Goal: Task Accomplishment & Management: Manage account settings

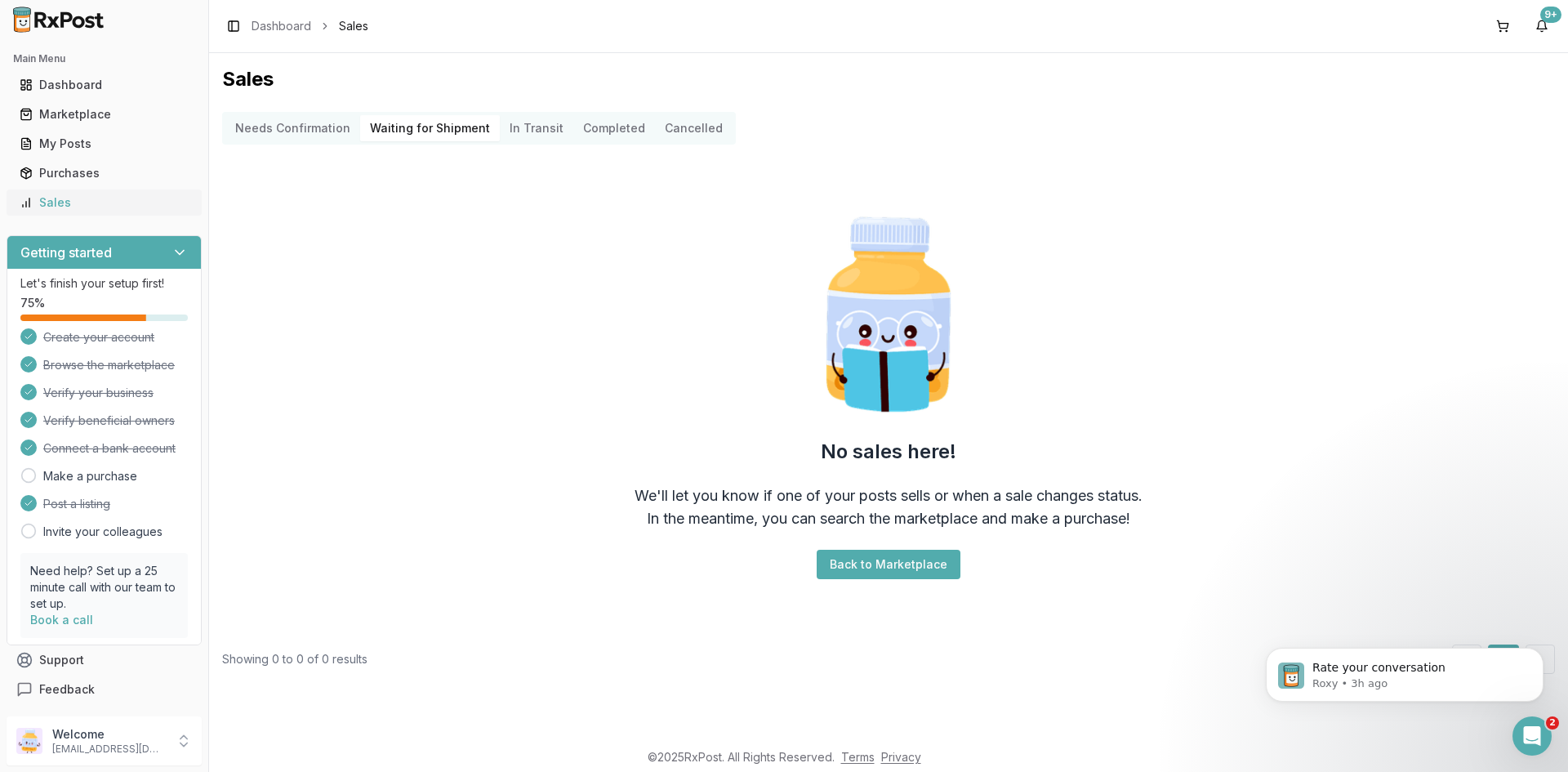
click at [77, 199] on div "Sales" at bounding box center [103, 202] width 169 height 16
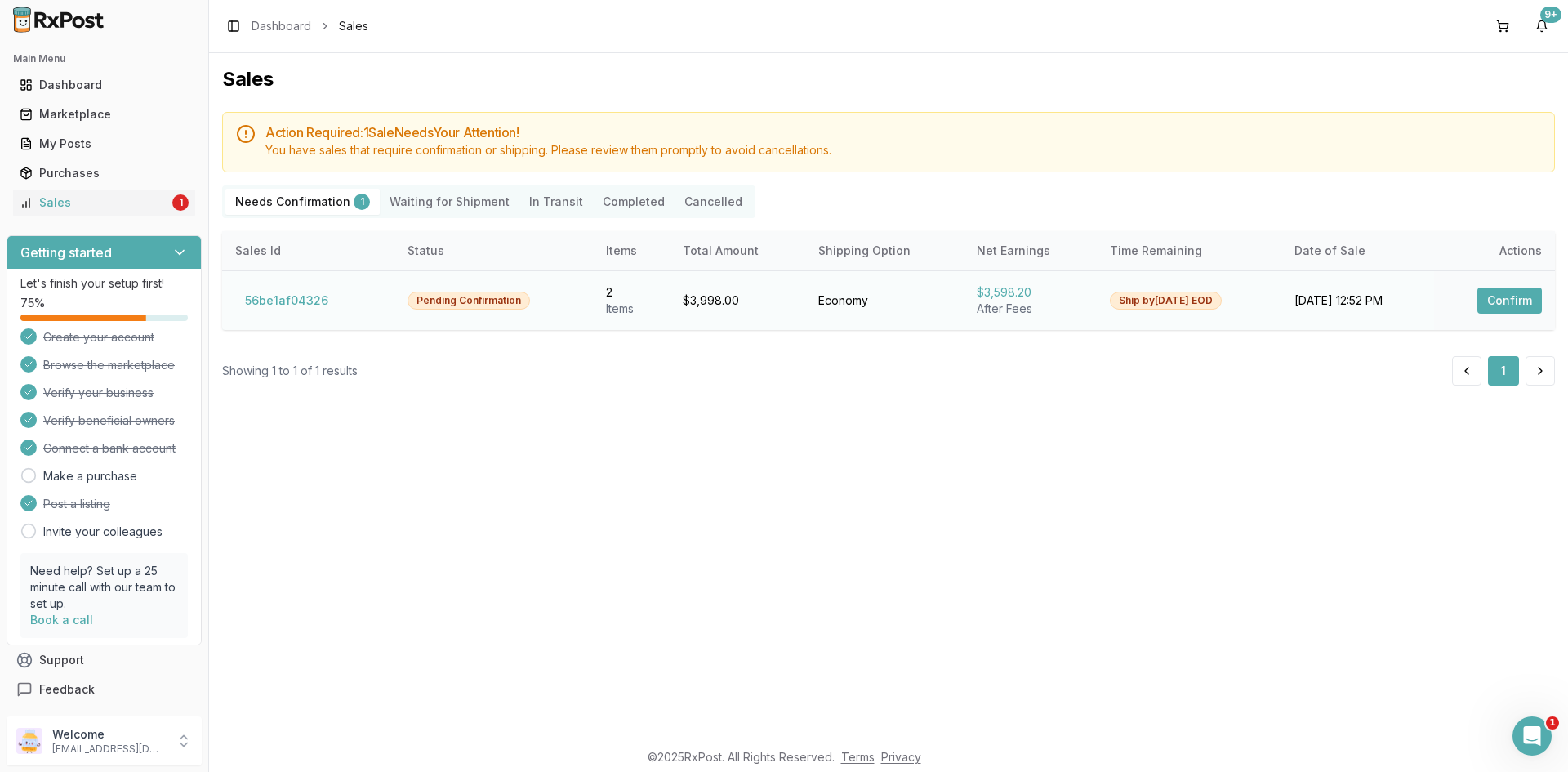
click at [1518, 298] on button "Confirm" at bounding box center [1509, 299] width 64 height 26
